Goal: Task Accomplishment & Management: Manage account settings

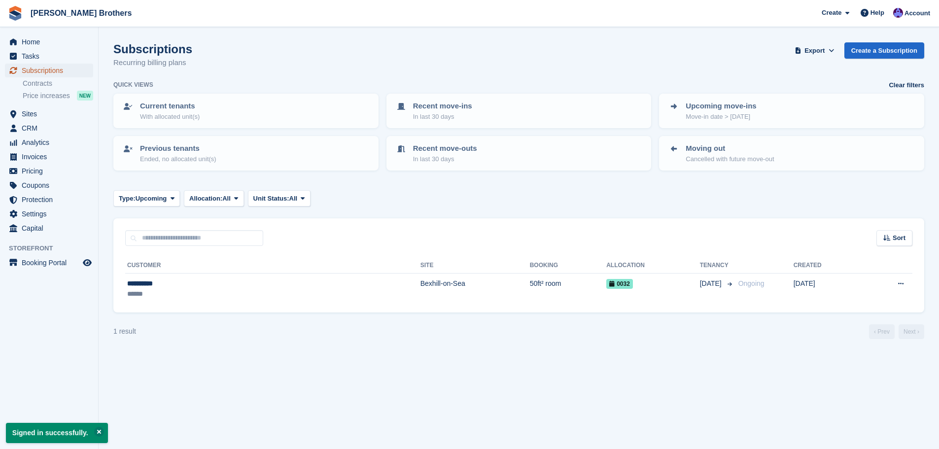
click at [77, 71] on span "Subscriptions" at bounding box center [51, 71] width 59 height 14
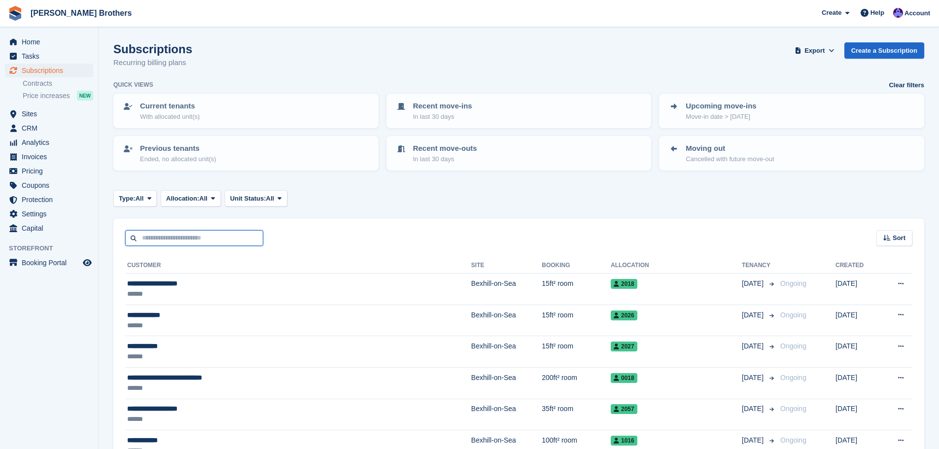
click at [172, 235] on input "text" at bounding box center [194, 238] width 138 height 16
type input "******"
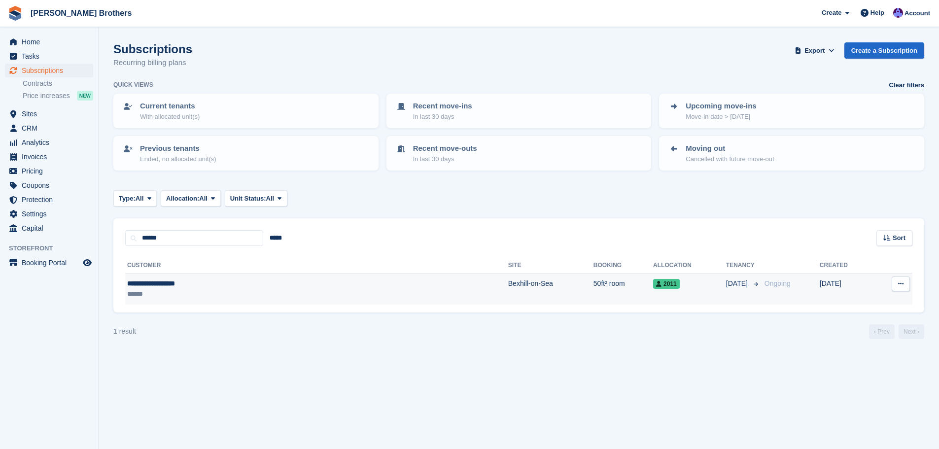
click at [267, 298] on div "******" at bounding box center [227, 294] width 200 height 10
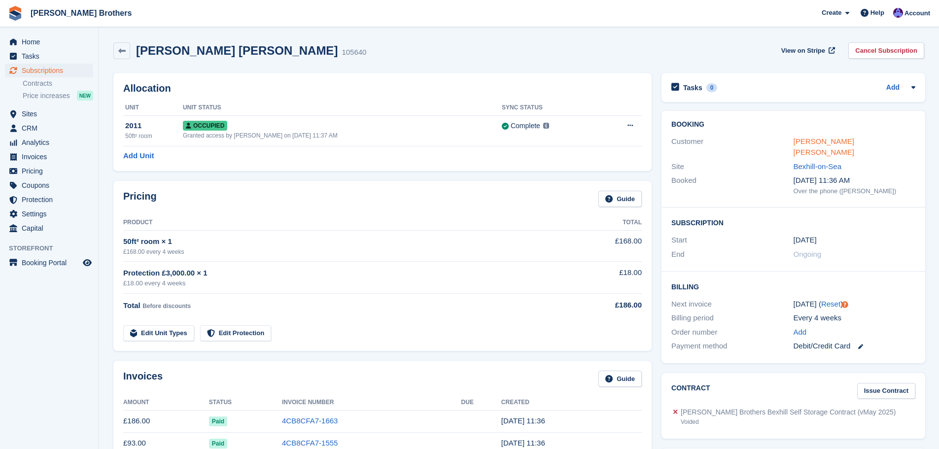
click at [817, 140] on link "[PERSON_NAME] [PERSON_NAME]" at bounding box center [824, 147] width 61 height 20
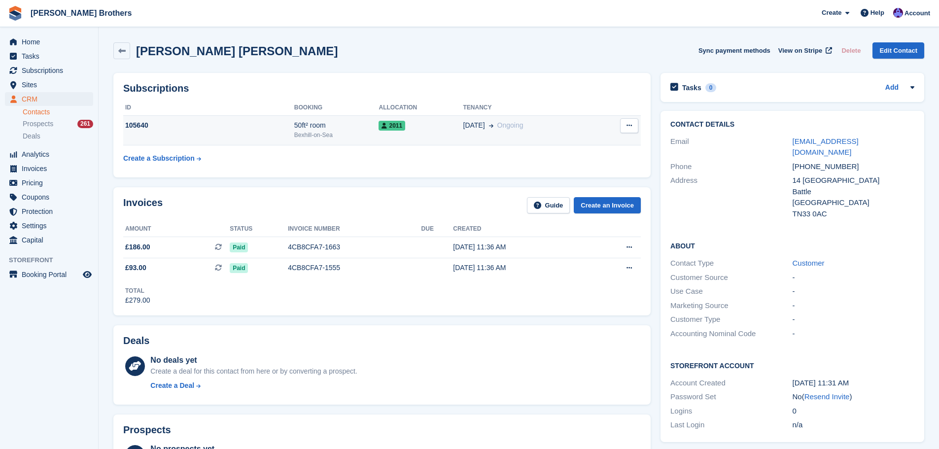
click at [430, 130] on div "2011" at bounding box center [421, 125] width 84 height 10
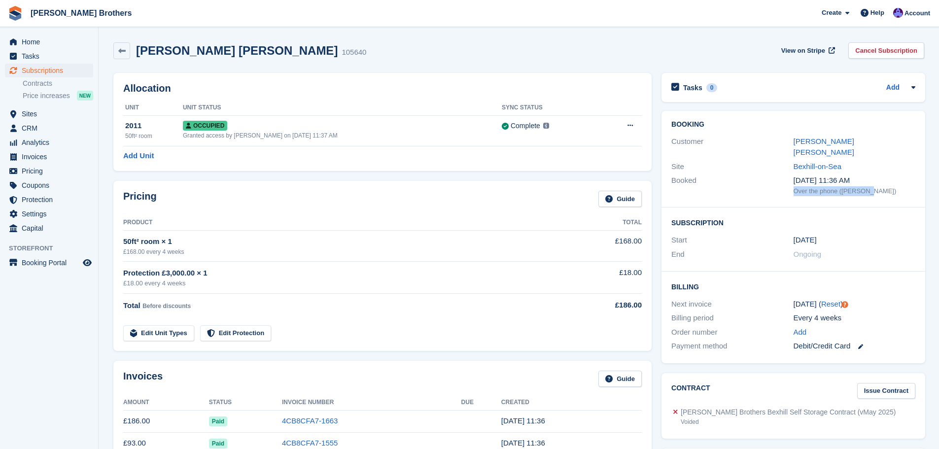
drag, startPoint x: 872, startPoint y: 177, endPoint x: 794, endPoint y: 186, distance: 78.9
click at [794, 186] on div "Booking Customer Hilary Sarah Horton Site Bexhill-on-Sea Booked 2 Sep, 11:36 AM…" at bounding box center [794, 159] width 264 height 97
click at [46, 168] on span "Pricing" at bounding box center [51, 171] width 59 height 14
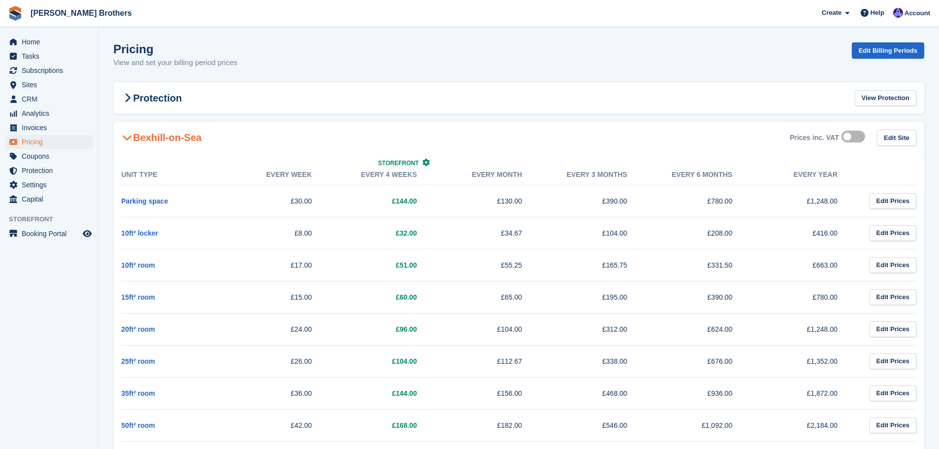
scroll to position [197, 0]
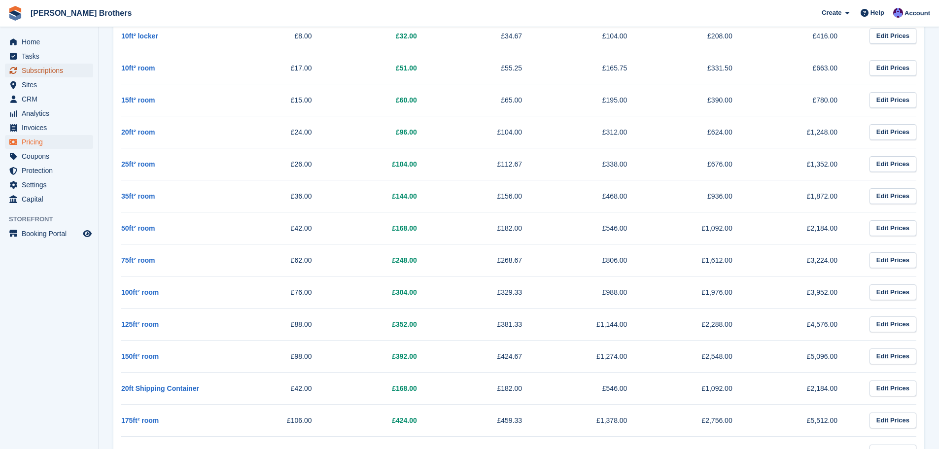
click at [56, 69] on span "Subscriptions" at bounding box center [51, 71] width 59 height 14
